Goal: Task Accomplishment & Management: Manage account settings

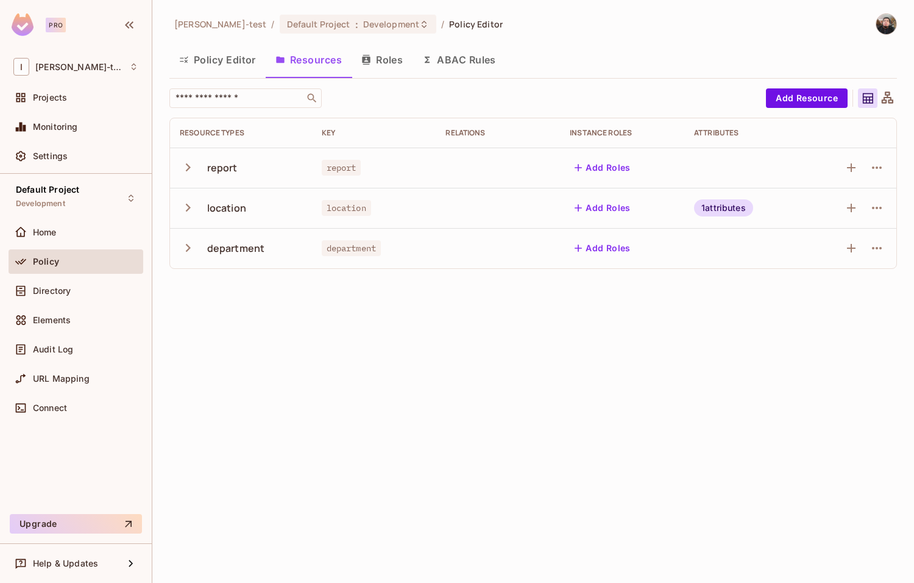
click at [56, 259] on span "Policy" at bounding box center [46, 262] width 26 height 10
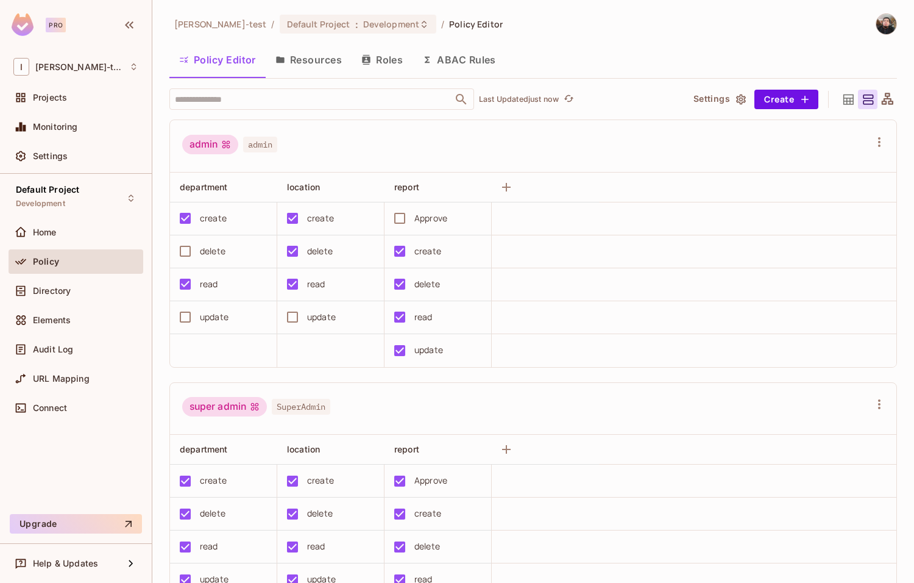
click at [307, 374] on div "admin admin department location report create create Approve delete delete crea…" at bounding box center [533, 374] width 728 height 510
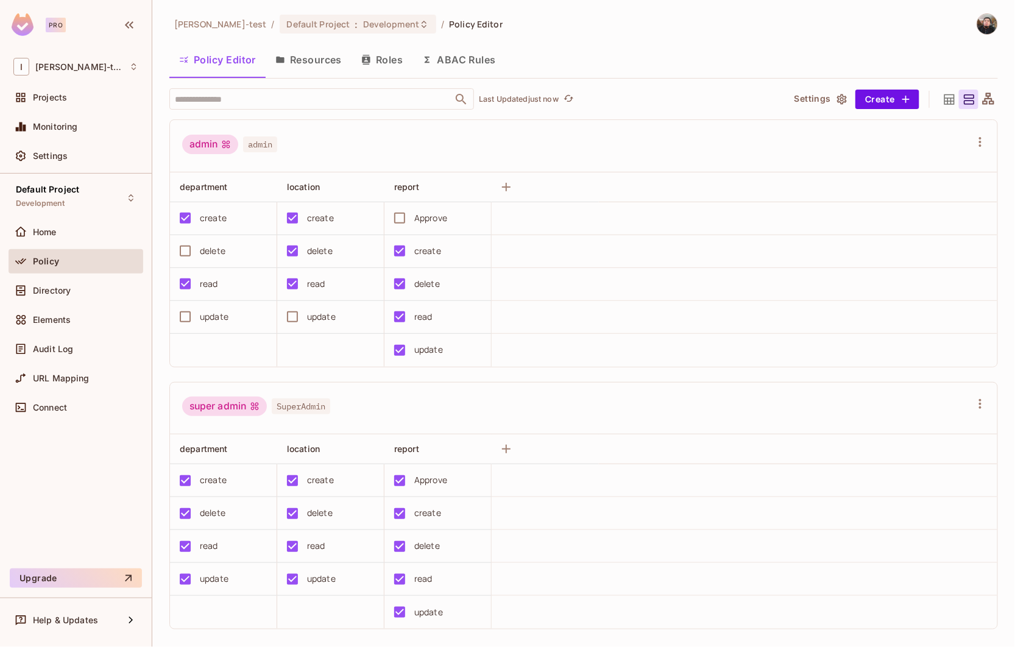
click at [550, 404] on div "super admin SuperAdmin" at bounding box center [576, 408] width 789 height 23
click at [325, 60] on button "Resources" at bounding box center [309, 59] width 86 height 30
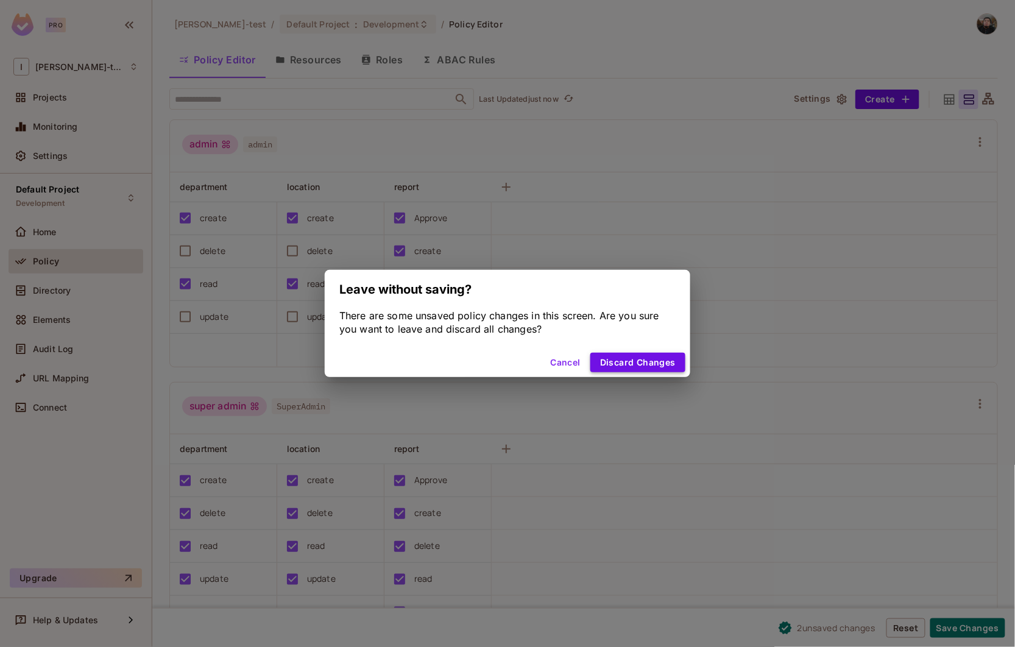
click at [620, 366] on button "Discard Changes" at bounding box center [638, 363] width 95 height 20
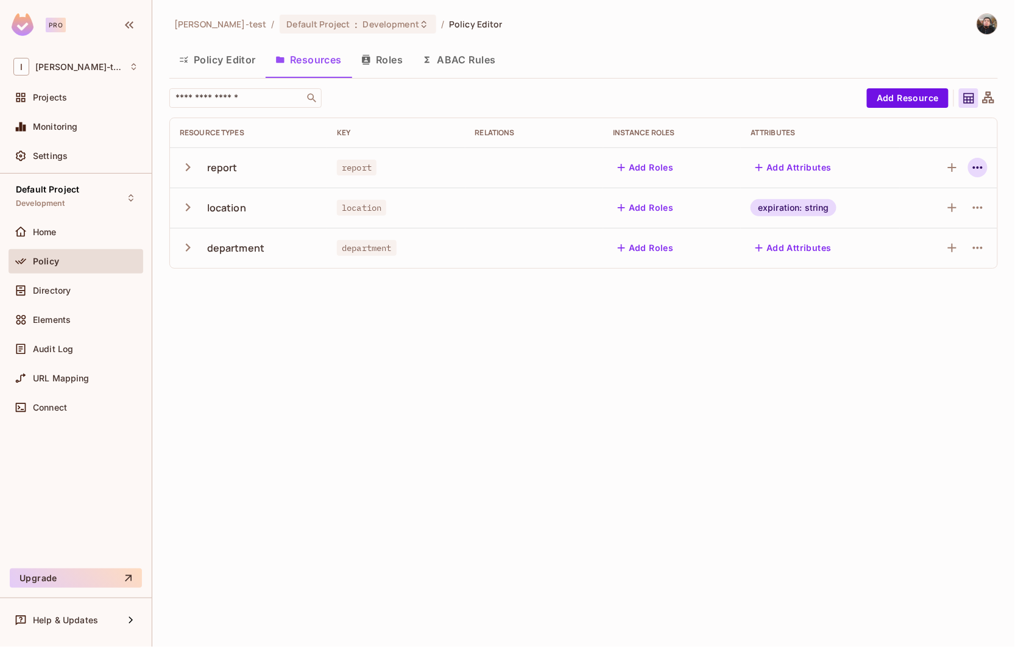
click at [914, 167] on icon "button" at bounding box center [978, 167] width 15 height 15
click at [914, 239] on div "Delete Resource" at bounding box center [931, 242] width 68 height 12
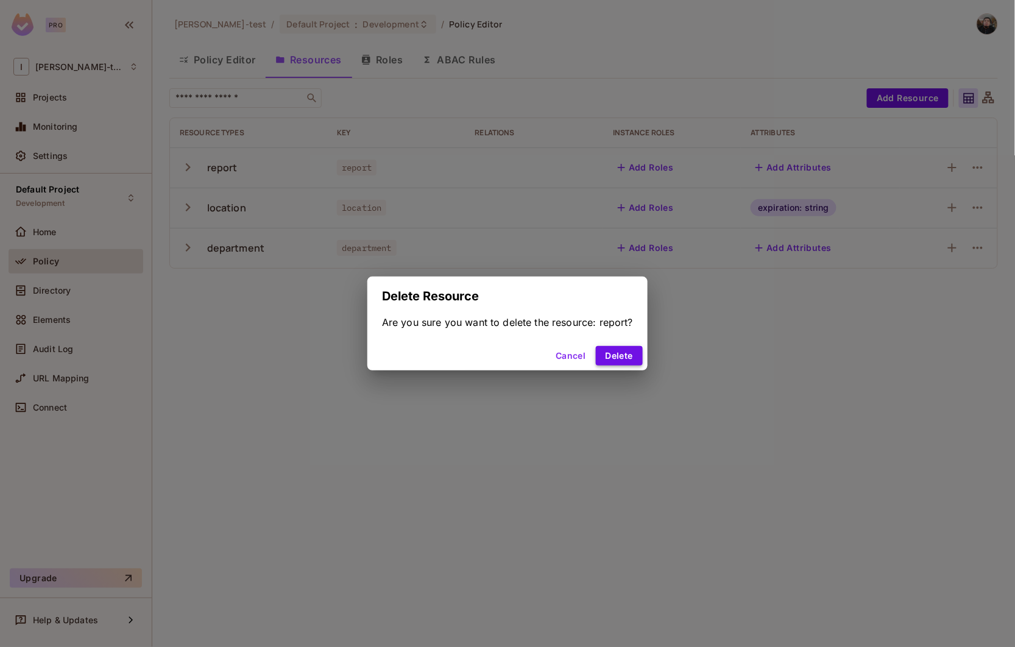
click at [619, 357] on button "Delete" at bounding box center [619, 356] width 47 height 20
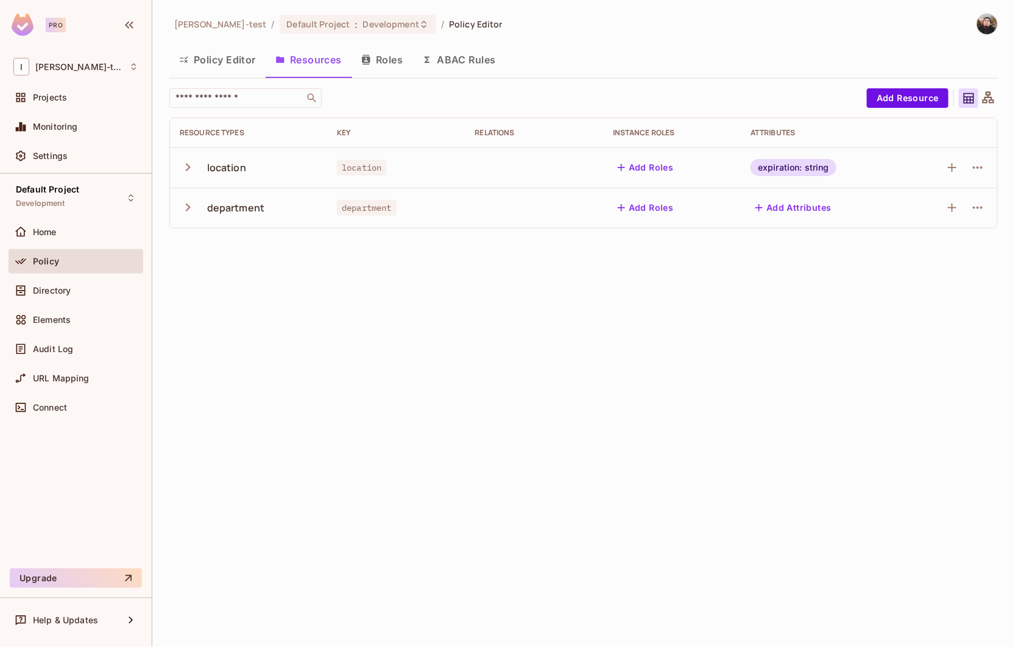
click at [351, 315] on div "Ignacio-test / Default Project : Development / Policy Editor Policy Editor Reso…" at bounding box center [583, 323] width 863 height 647
click at [207, 61] on button "Policy Editor" at bounding box center [217, 59] width 96 height 30
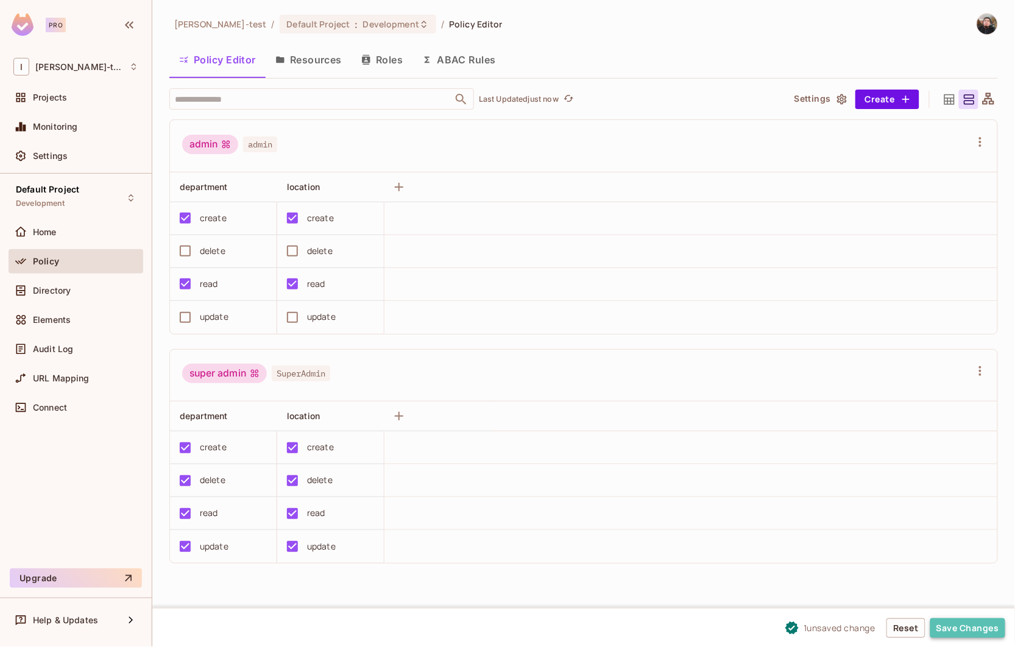
click at [914, 582] on button "Save Changes" at bounding box center [968, 629] width 75 height 20
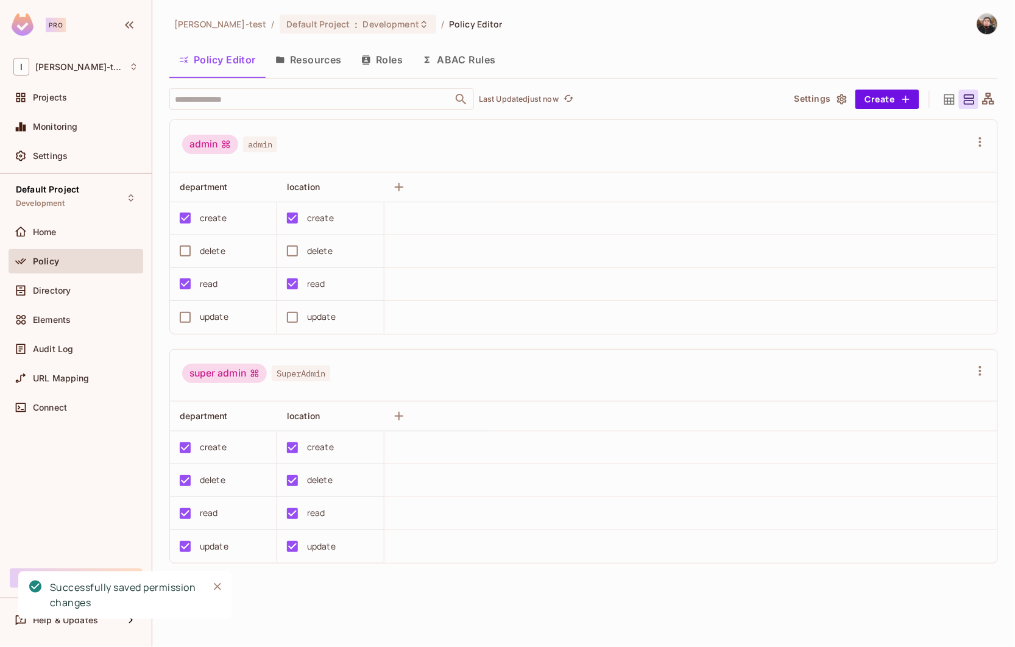
click at [332, 582] on div "admin admin department location create create delete delete read read update up…" at bounding box center [589, 356] width 841 height 475
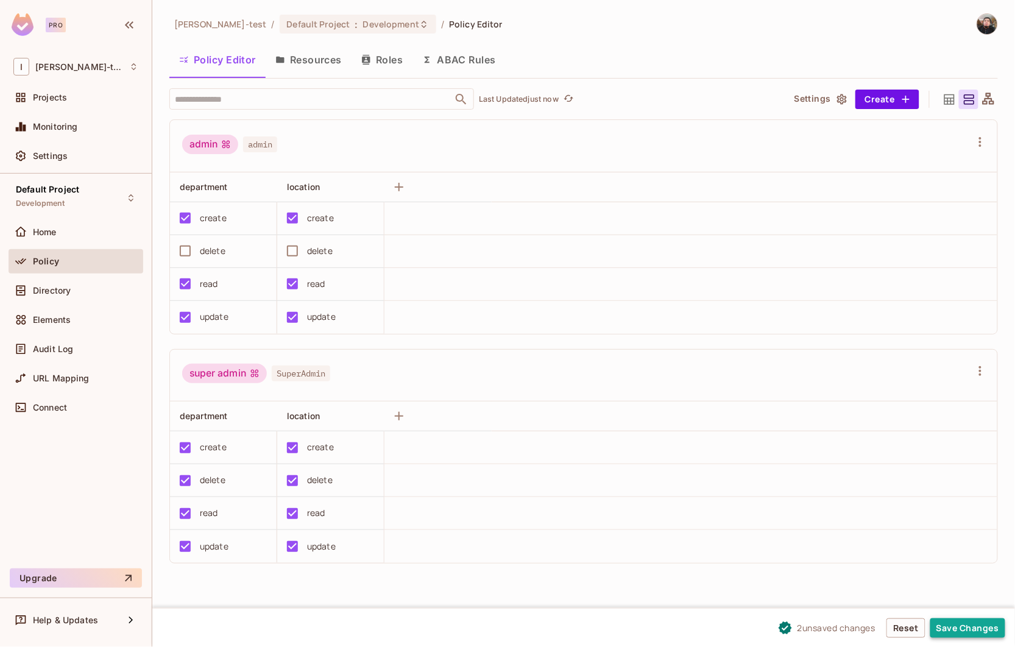
click at [914, 582] on button "Save Changes" at bounding box center [968, 629] width 75 height 20
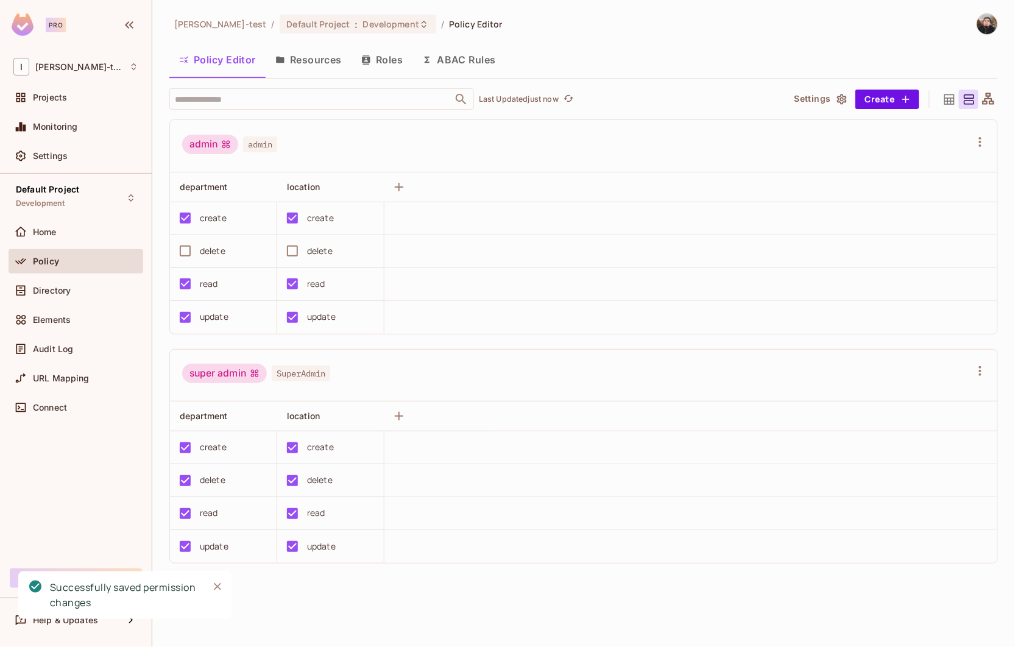
click at [403, 582] on div "admin admin department location create create delete delete read read update up…" at bounding box center [589, 356] width 841 height 475
click at [319, 582] on div "admin admin department location create create delete delete read read update up…" at bounding box center [589, 356] width 841 height 475
